Goal: Complete application form

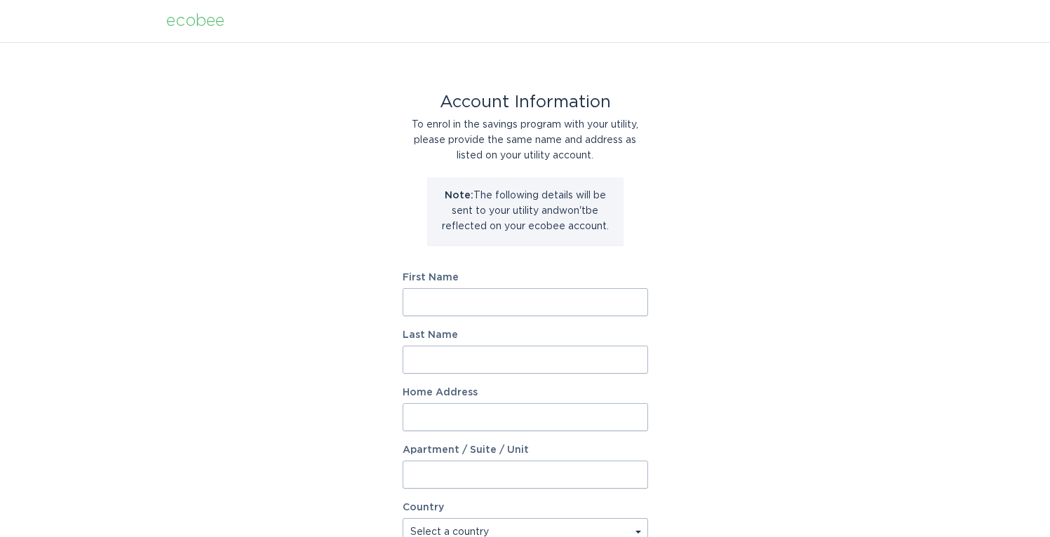
click at [551, 293] on input "First Name" at bounding box center [526, 302] width 246 height 28
type input "Ziya"
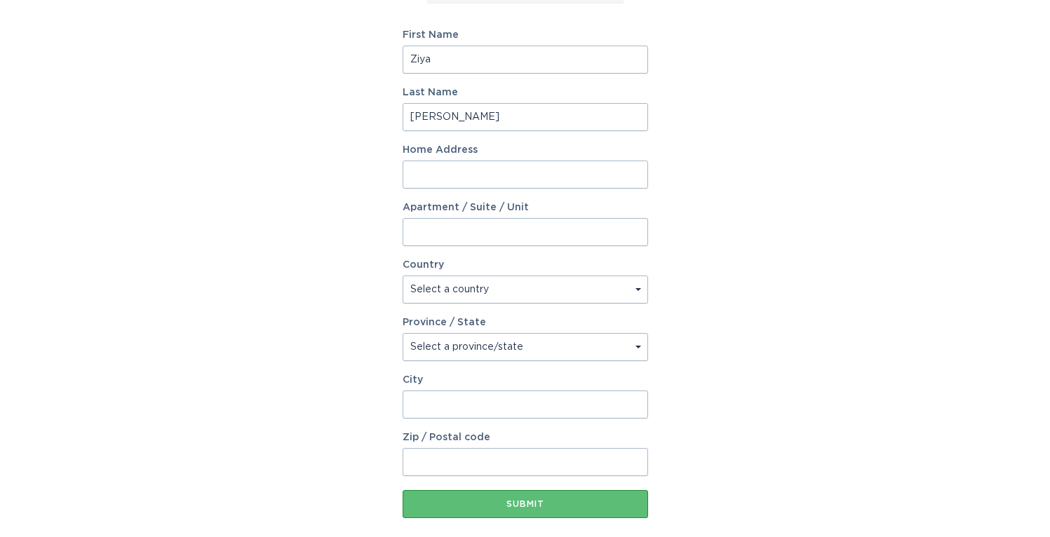
scroll to position [251, 0]
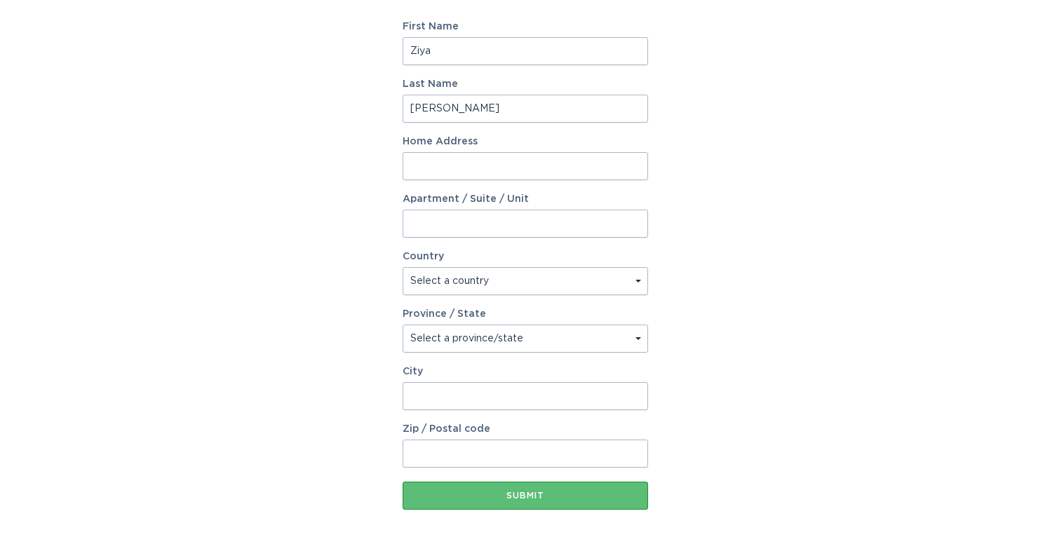
type input "Verjee"
click at [485, 171] on input "Home Address" at bounding box center [526, 166] width 246 height 28
type input "1040 Habersham Drive"
select select "US"
select select "NC"
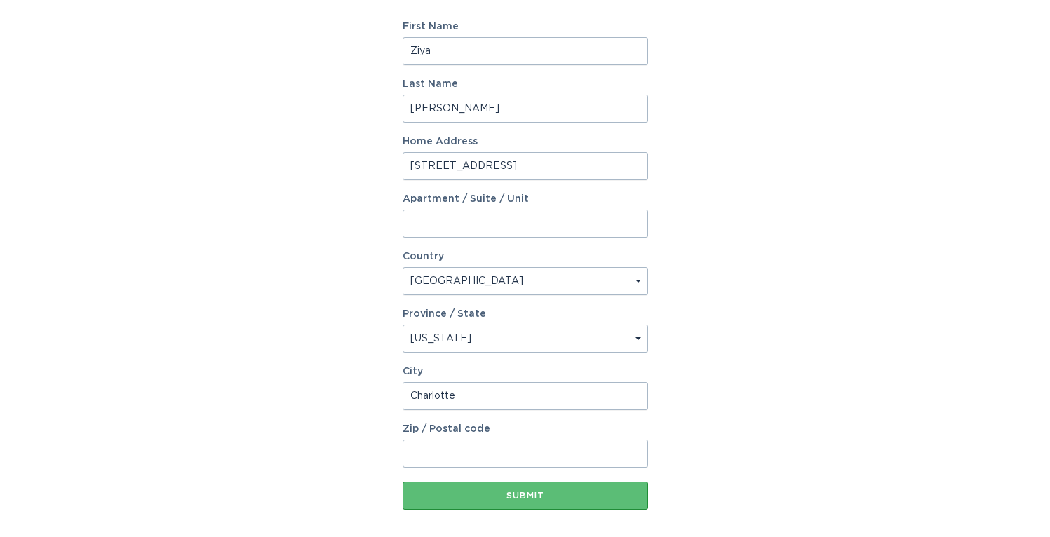
type input "Charlotte"
type input "28209"
click at [536, 504] on button "Submit" at bounding box center [526, 496] width 246 height 28
